Goal: Information Seeking & Learning: Learn about a topic

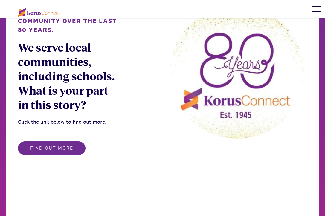
scroll to position [346, 0]
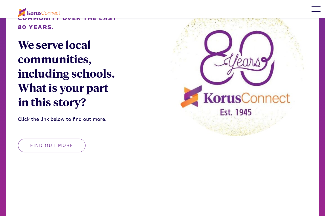
click at [65, 139] on button "Find out more" at bounding box center [52, 146] width 68 height 14
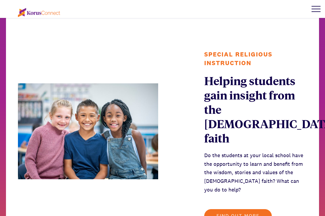
scroll to position [511, 0]
click at [255, 209] on button "Find out more" at bounding box center [238, 216] width 68 height 14
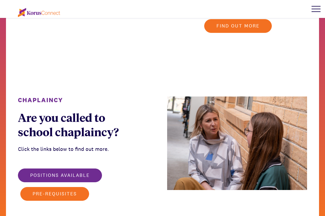
scroll to position [701, 0]
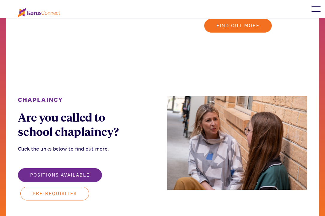
click at [74, 187] on button "Pre-requisites" at bounding box center [54, 194] width 69 height 14
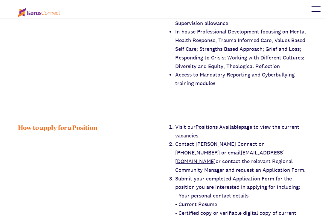
scroll to position [1195, 0]
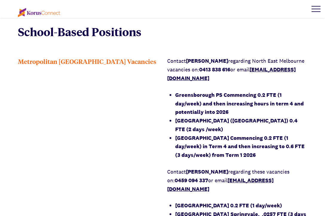
scroll to position [385, 0]
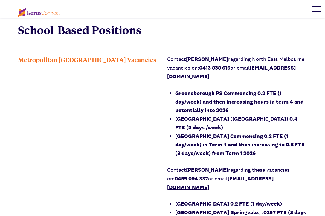
click at [173, 100] on div "Contact [PERSON_NAME] regarding [GEOGRAPHIC_DATA] vacancies on: 0413 838 616 or…" at bounding box center [237, 153] width 140 height 196
